Goal: Find specific page/section

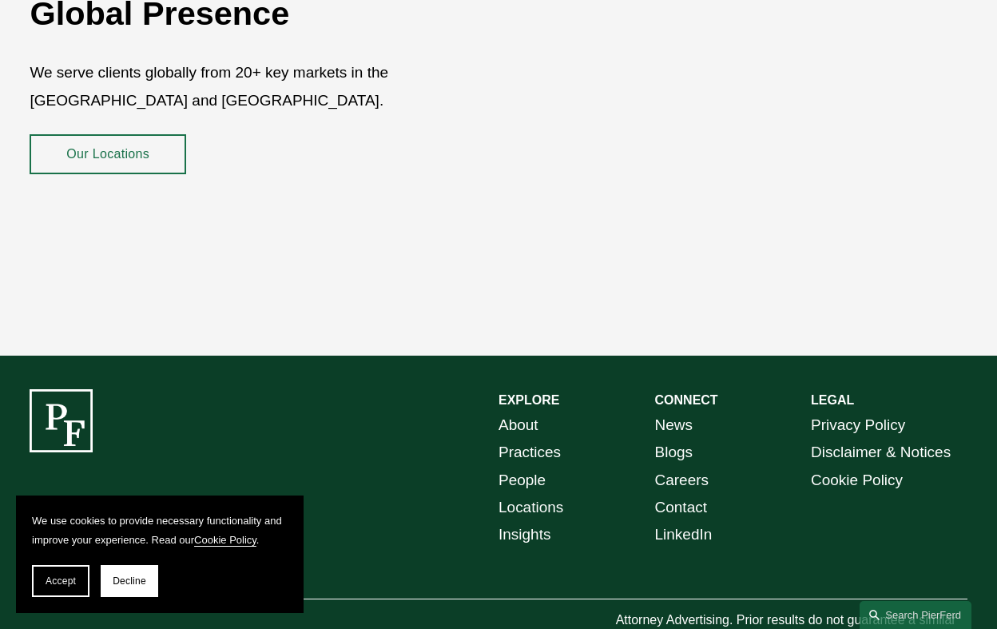
scroll to position [2633, 0]
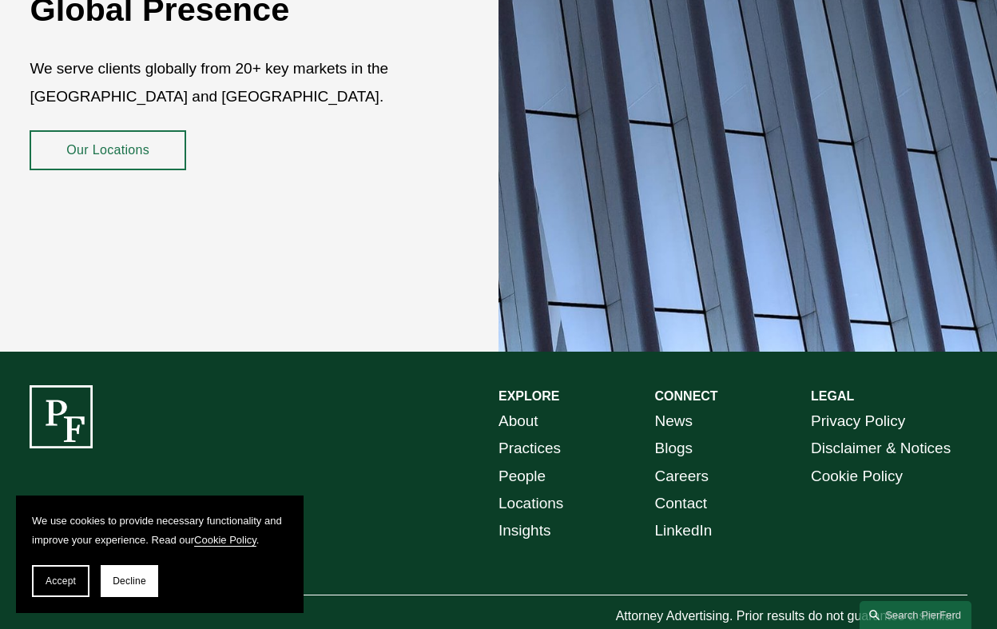
click at [537, 462] on link "People" at bounding box center [521, 475] width 47 height 27
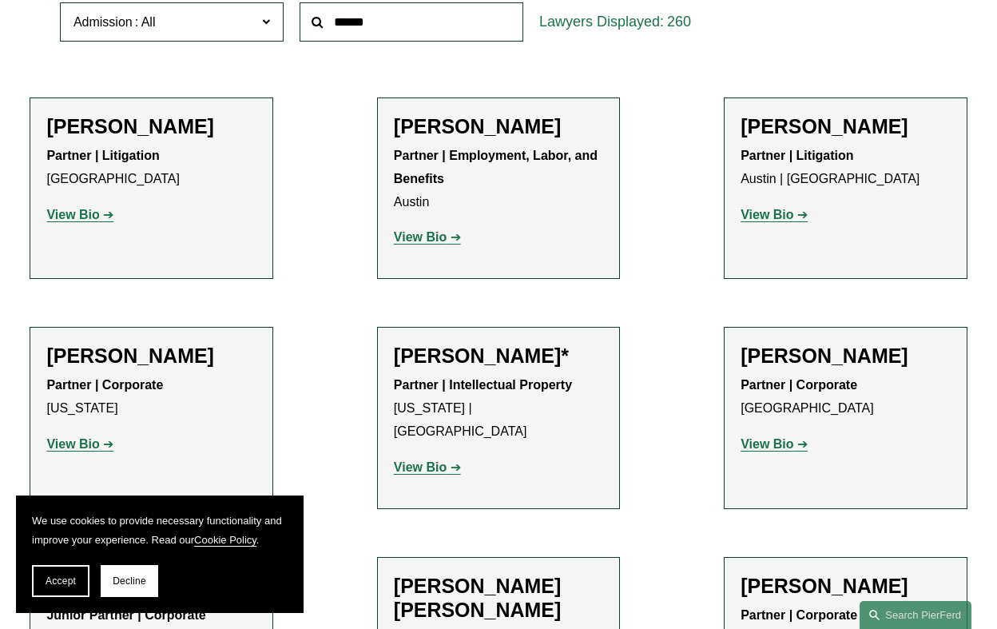
scroll to position [549, 0]
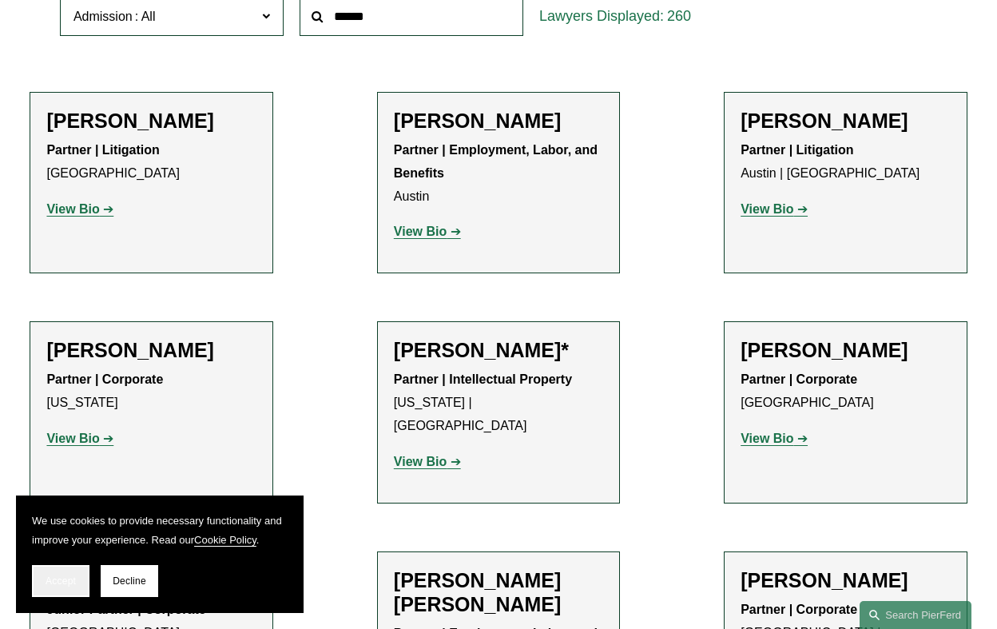
click at [58, 582] on span "Accept" at bounding box center [61, 580] width 30 height 11
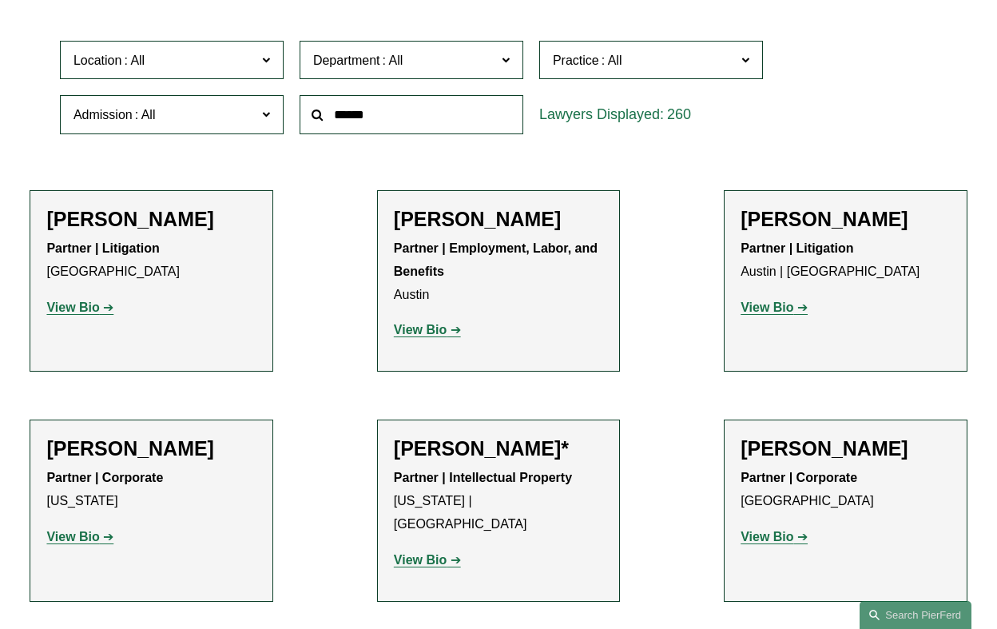
scroll to position [452, 0]
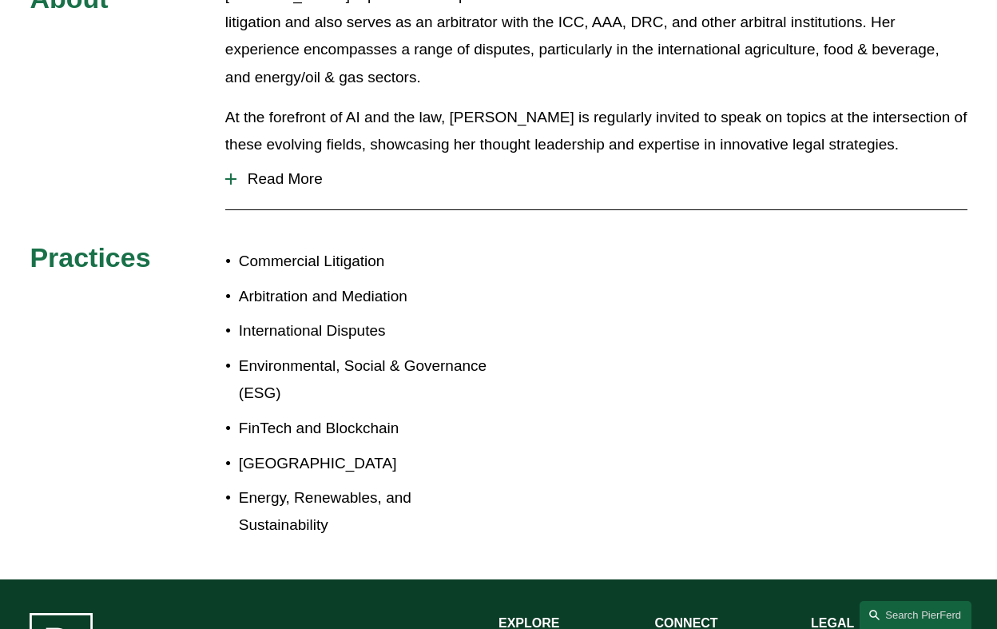
scroll to position [789, 0]
